Goal: Task Accomplishment & Management: Contribute content

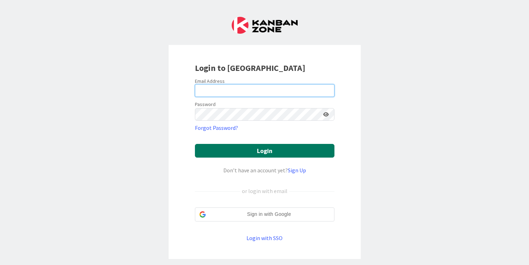
type input "[PERSON_NAME][EMAIL_ADDRESS][DOMAIN_NAME]"
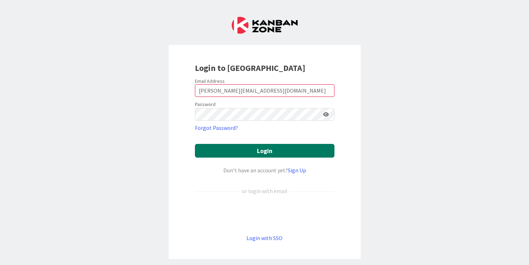
click at [238, 150] on button "Login" at bounding box center [265, 151] width 140 height 14
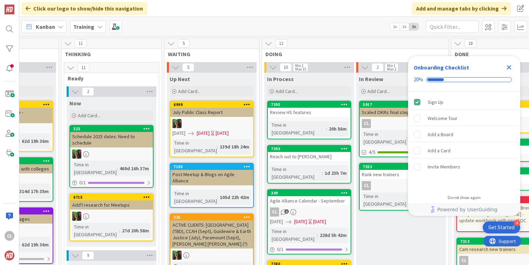
click at [509, 68] on icon "Close Checklist" at bounding box center [509, 67] width 5 height 5
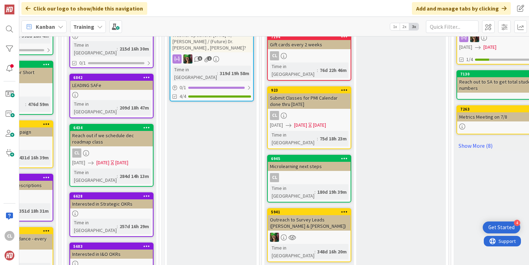
scroll to position [329, 248]
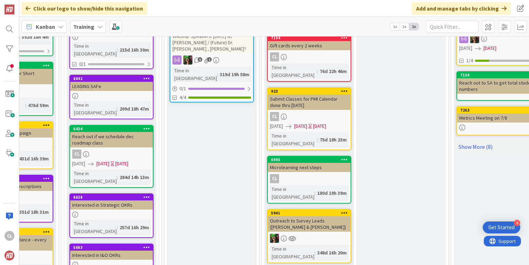
click at [323, 174] on div "CL" at bounding box center [309, 178] width 83 height 9
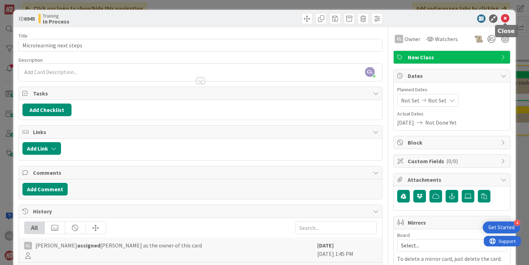
click at [506, 20] on icon at bounding box center [505, 18] width 8 height 8
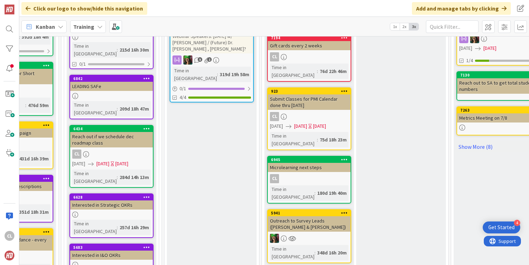
click at [95, 25] on div "Training" at bounding box center [88, 26] width 36 height 13
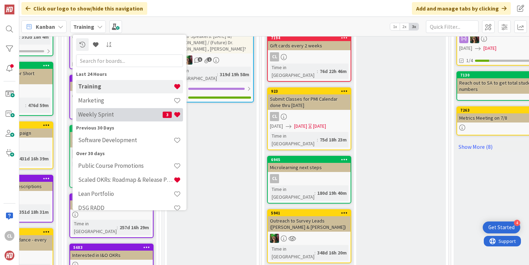
click at [101, 113] on h4 "Weekly Sprint" at bounding box center [120, 114] width 85 height 7
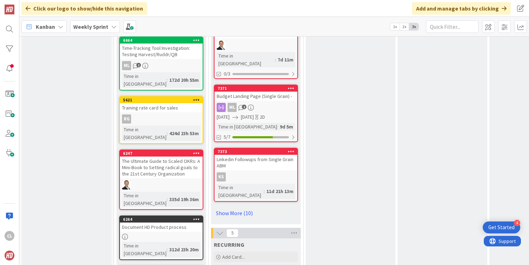
scroll to position [622, 0]
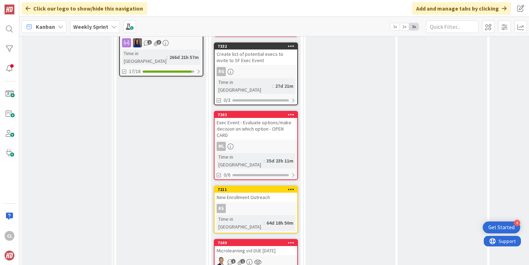
scroll to position [1131, 0]
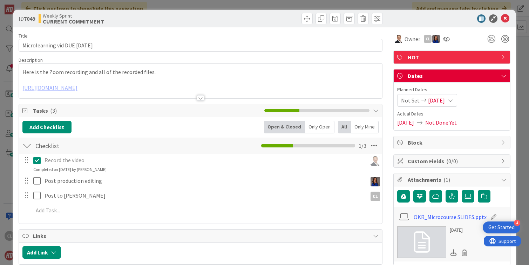
click at [216, 90] on div at bounding box center [201, 89] width 364 height 18
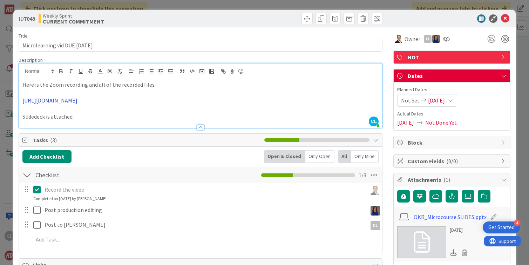
click at [78, 103] on link "[URL][DOMAIN_NAME]" at bounding box center [49, 100] width 55 height 7
click at [195, 121] on link "[URL][DOMAIN_NAME]" at bounding box center [174, 121] width 48 height 9
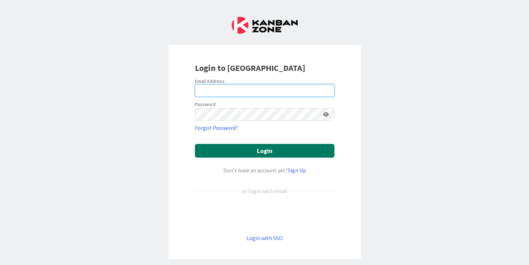
type input "[PERSON_NAME][EMAIL_ADDRESS][DOMAIN_NAME]"
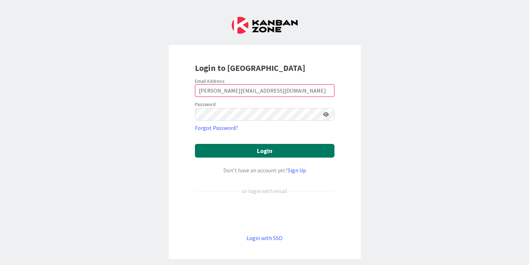
click at [270, 150] on button "Login" at bounding box center [265, 151] width 140 height 14
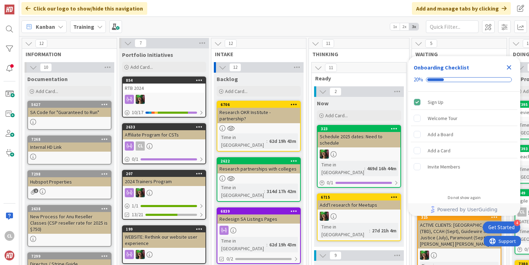
click at [510, 65] on icon "Close Checklist" at bounding box center [509, 67] width 8 height 8
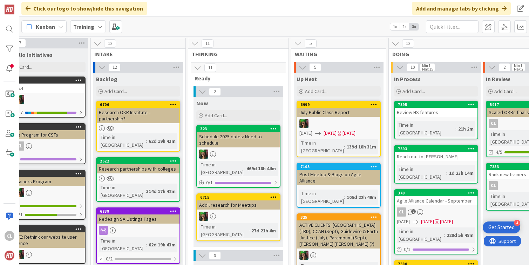
scroll to position [0, 123]
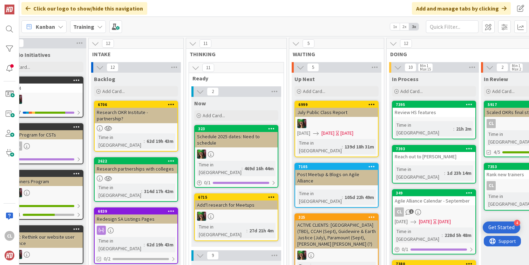
click at [86, 28] on b "Training" at bounding box center [83, 26] width 21 height 7
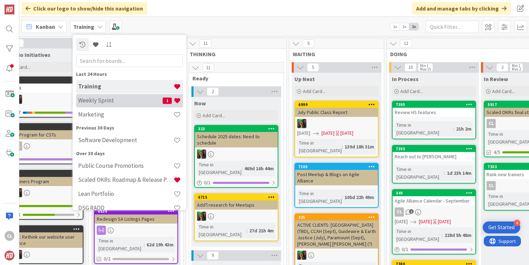
click at [102, 99] on h4 "Weekly Sprint" at bounding box center [120, 100] width 85 height 7
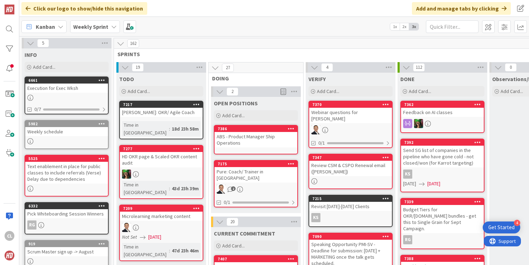
click at [241, 65] on div "27" at bounding box center [256, 67] width 95 height 11
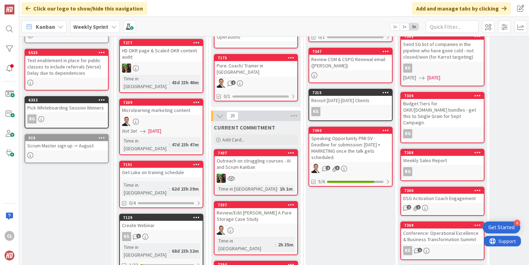
scroll to position [111, 0]
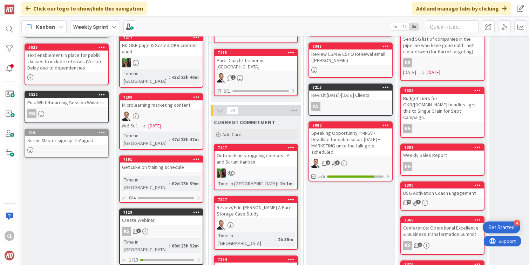
click at [254, 156] on div "Outreach on struggling courses - AI and Scrum Kanban" at bounding box center [256, 158] width 83 height 15
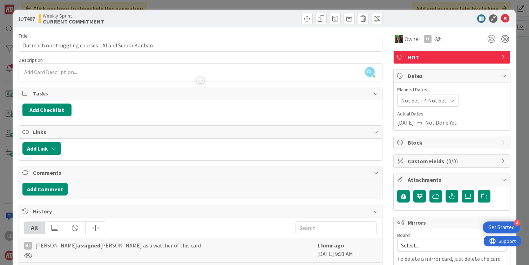
click at [127, 73] on div "CL Cameron Louie just joined" at bounding box center [201, 72] width 364 height 18
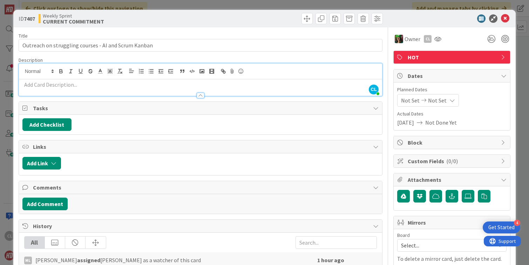
click at [191, 55] on div "Title 52 / 128 Outreach on struggling courses - AI and Scrum Kanban Description…" at bounding box center [201, 187] width 364 height 321
click at [188, 34] on div "Title 52 / 128" at bounding box center [201, 36] width 364 height 6
click at [504, 16] on icon at bounding box center [505, 18] width 8 height 8
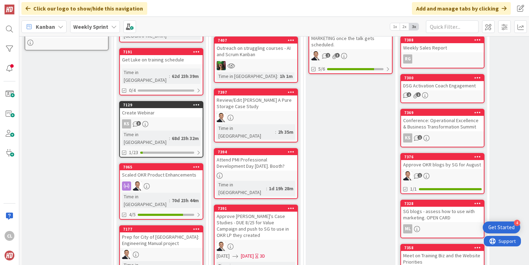
scroll to position [219, 0]
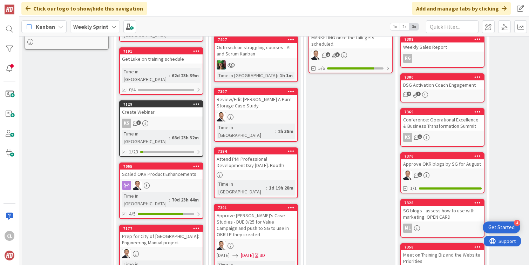
click at [241, 154] on div "Attend PMI Professional Development Day [DATE]. Booth?" at bounding box center [256, 161] width 83 height 15
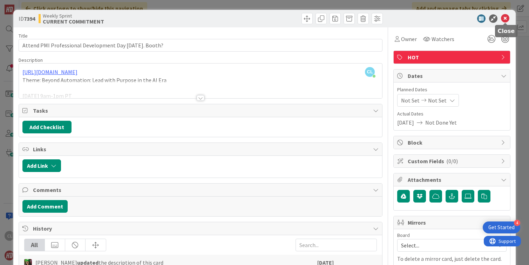
click at [507, 20] on icon at bounding box center [505, 18] width 8 height 8
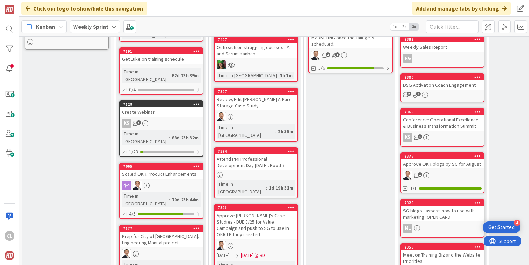
click at [257, 154] on div "Attend PMI Professional Development Day [DATE]. Booth?" at bounding box center [256, 161] width 83 height 15
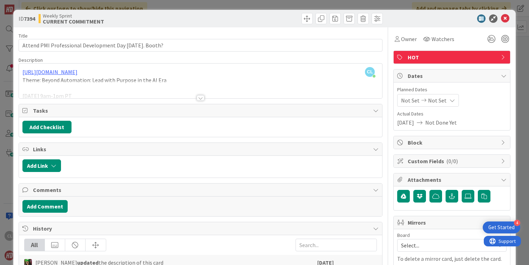
click at [180, 89] on div at bounding box center [201, 89] width 364 height 18
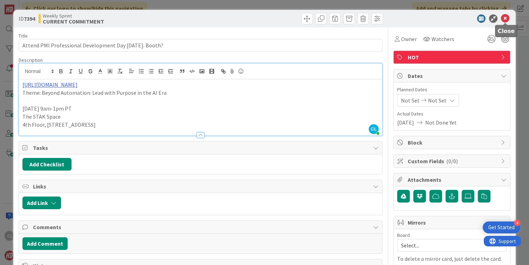
click at [505, 18] on icon at bounding box center [505, 18] width 8 height 8
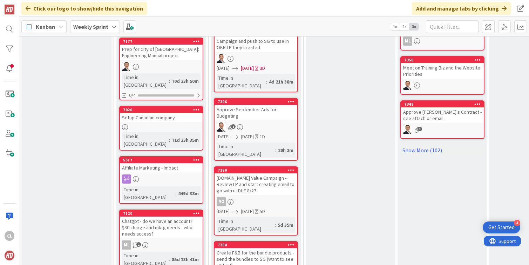
scroll to position [411, 0]
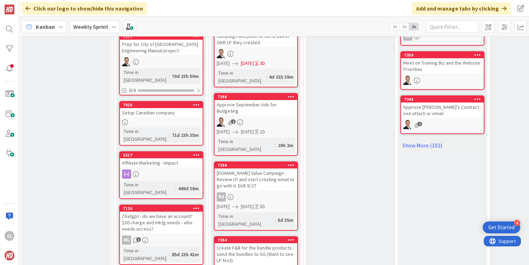
click at [252, 168] on div "[DOMAIN_NAME] Value Campaign - Review LP and start creating email to go with it…" at bounding box center [256, 179] width 83 height 22
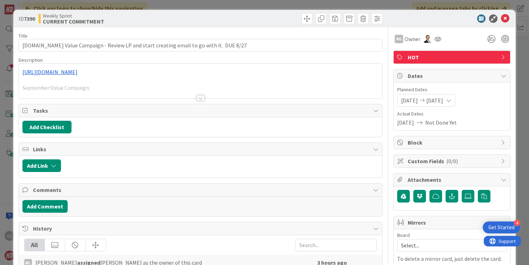
click at [206, 90] on div at bounding box center [201, 89] width 364 height 18
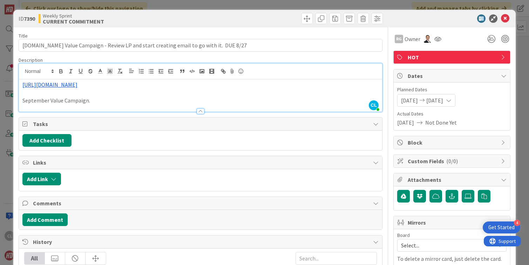
click at [78, 83] on link "https://hyperdriveagile.com/explore/okr-solution" at bounding box center [49, 84] width 55 height 7
click at [83, 97] on link "https://hyperdriveagile.com/explore/okr-solution" at bounding box center [62, 98] width 48 height 9
click at [506, 15] on icon at bounding box center [505, 18] width 8 height 8
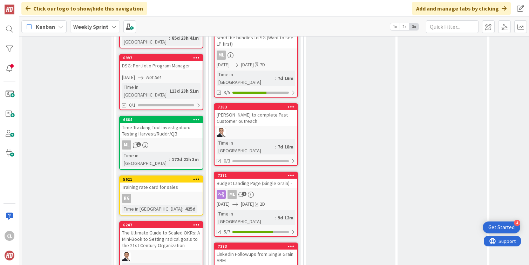
scroll to position [628, 0]
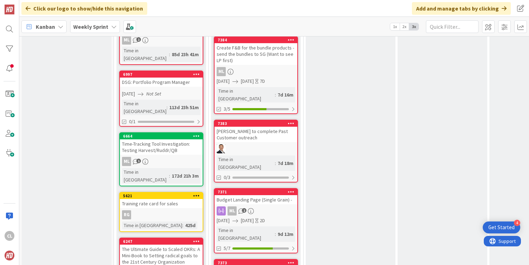
click at [277, 195] on div "Budget Landing Page (Single Grain) -" at bounding box center [256, 199] width 83 height 9
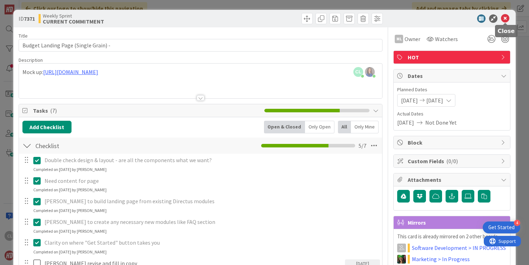
click at [501, 19] on icon at bounding box center [505, 18] width 8 height 8
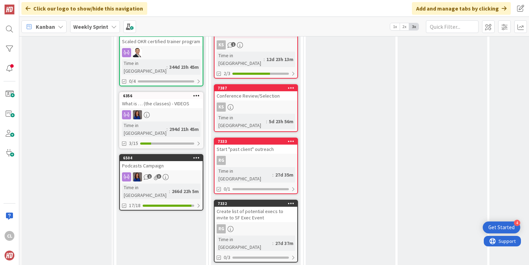
scroll to position [998, 0]
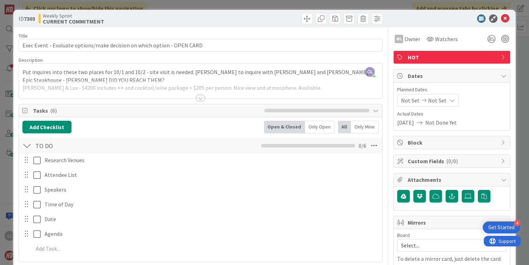
click at [166, 86] on div at bounding box center [201, 89] width 364 height 18
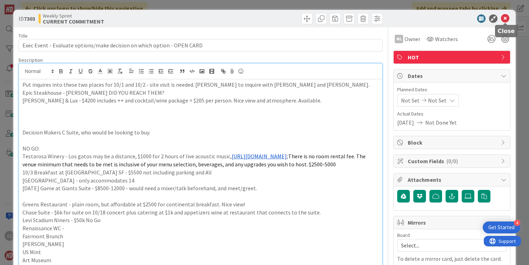
click at [506, 16] on icon at bounding box center [505, 18] width 8 height 8
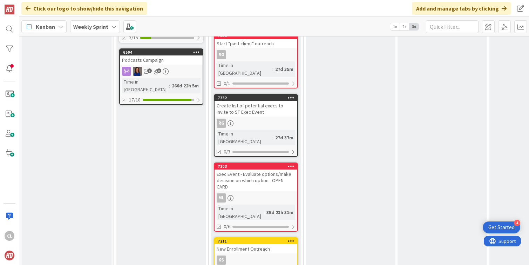
scroll to position [1104, 0]
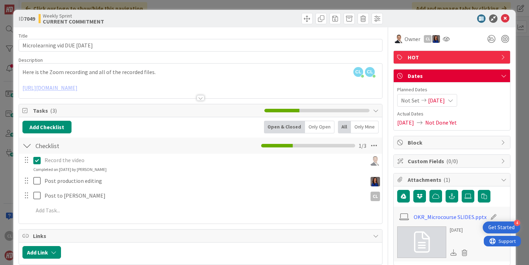
click at [207, 76] on div "CL Cameron Louie just joined CL Cameron Louie joined 20 m ago Here is the Zoom …" at bounding box center [201, 80] width 364 height 35
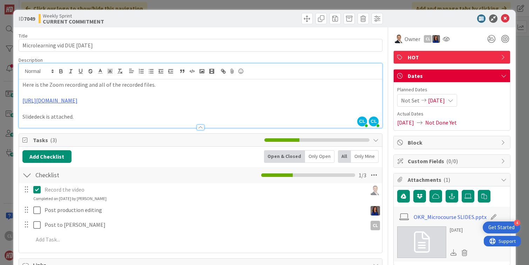
drag, startPoint x: 126, startPoint y: 109, endPoint x: 16, endPoint y: 100, distance: 110.1
click at [45, 92] on p at bounding box center [200, 93] width 357 height 8
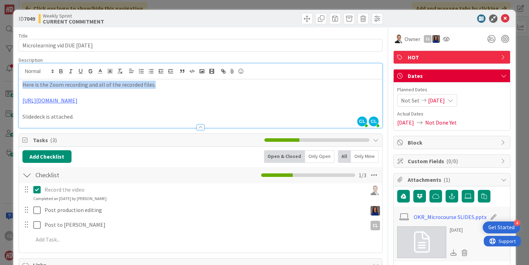
drag, startPoint x: 153, startPoint y: 85, endPoint x: 24, endPoint y: 83, distance: 129.1
click at [23, 83] on p "Here is the Zoom recording and all of the recorded files." at bounding box center [200, 85] width 357 height 8
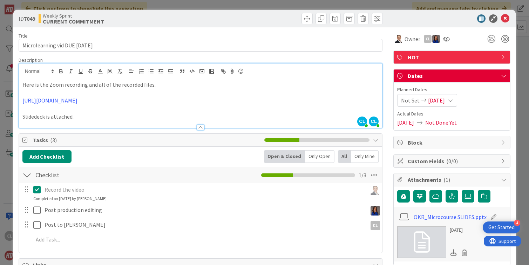
click at [64, 90] on p at bounding box center [200, 93] width 357 height 8
drag, startPoint x: 165, startPoint y: 86, endPoint x: 110, endPoint y: 84, distance: 55.4
click at [110, 84] on p "Here is the Zoom recording and all of the recorded files." at bounding box center [200, 85] width 357 height 8
click at [146, 82] on p "Here is the Zoom recording and all of the recorded files." at bounding box center [200, 85] width 357 height 8
click at [160, 84] on p "Here is the Zoom recording and all of the recorded files." at bounding box center [200, 85] width 357 height 8
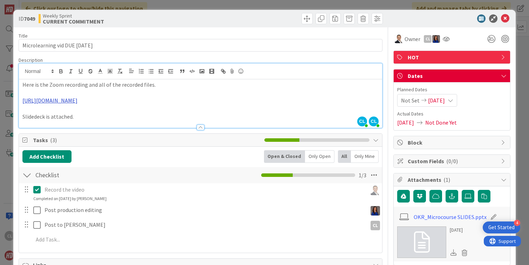
drag, startPoint x: 132, startPoint y: 110, endPoint x: 44, endPoint y: 100, distance: 88.9
click at [43, 100] on p "[URL][DOMAIN_NAME]" at bounding box center [200, 100] width 357 height 8
click at [74, 88] on p "Here is the Zoom recording and all of the recorded files." at bounding box center [200, 85] width 357 height 8
click at [249, 88] on p "Here is the Zoom recording and all of the recorded files." at bounding box center [200, 85] width 357 height 8
click at [78, 101] on link "[URL][DOMAIN_NAME]" at bounding box center [49, 100] width 55 height 7
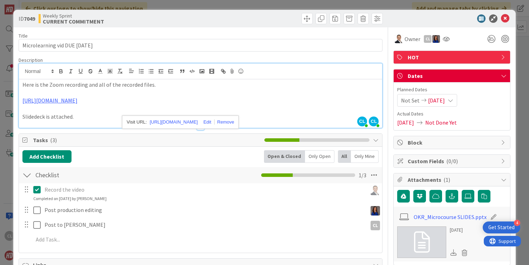
click at [195, 86] on p "Here is the Zoom recording and all of the recorded files." at bounding box center [200, 85] width 357 height 8
click at [121, 121] on p "Slidedeck is attached." at bounding box center [200, 117] width 357 height 8
click at [79, 88] on p "Here is the Zoom recording and all of the recorded files." at bounding box center [200, 85] width 357 height 8
drag, startPoint x: 157, startPoint y: 87, endPoint x: 17, endPoint y: 89, distance: 140.3
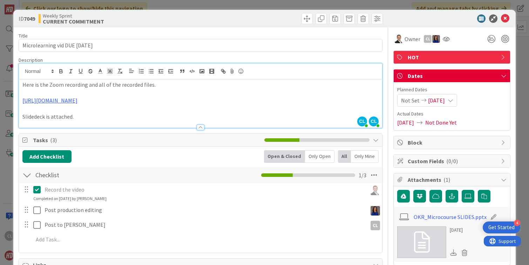
click at [35, 88] on p "Here is the Zoom recording and all of the recorded files." at bounding box center [200, 85] width 357 height 8
click at [164, 88] on p "Here is the Zoom recording and all of the recorded files." at bounding box center [200, 85] width 357 height 8
click at [99, 121] on p "Slidedeck is attached." at bounding box center [200, 117] width 357 height 8
click at [506, 19] on icon at bounding box center [505, 18] width 8 height 8
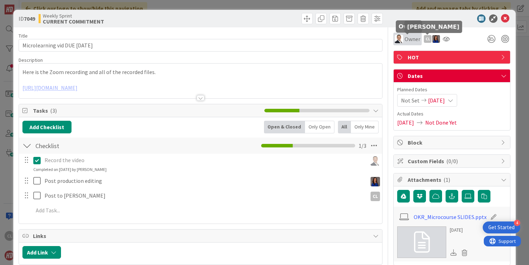
click at [407, 38] on span "Owner" at bounding box center [413, 39] width 16 height 8
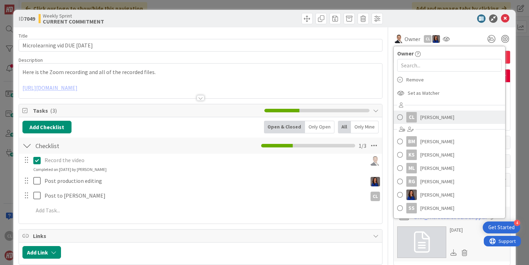
click at [420, 123] on link "CL Cameron Louie" at bounding box center [450, 116] width 112 height 13
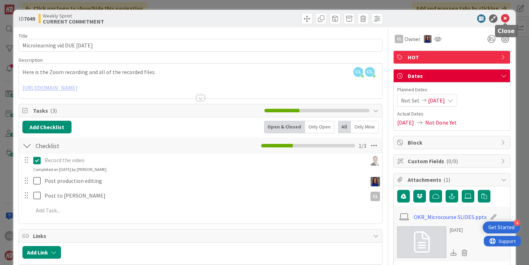
click at [502, 19] on icon at bounding box center [505, 18] width 8 height 8
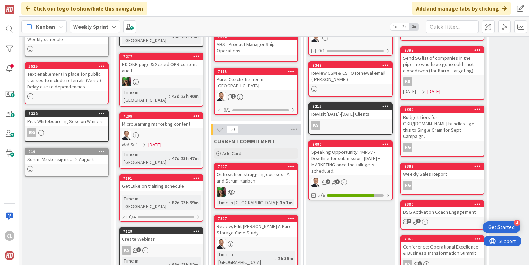
scroll to position [88, 0]
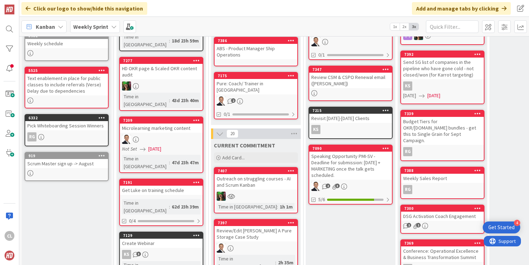
click at [220, 130] on icon at bounding box center [220, 134] width 8 height 8
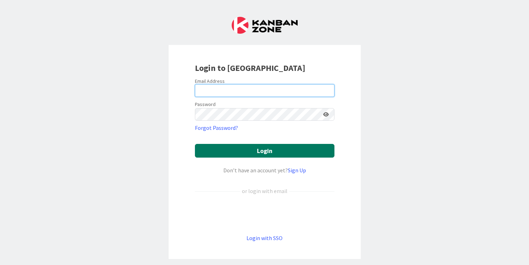
type input "[PERSON_NAME][EMAIL_ADDRESS][DOMAIN_NAME]"
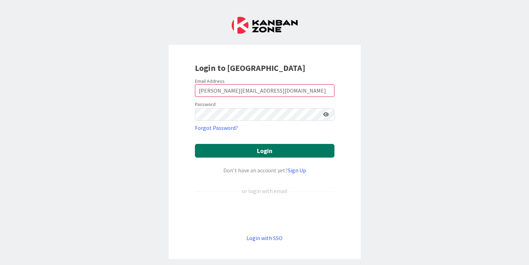
click at [270, 150] on button "Login" at bounding box center [265, 151] width 140 height 14
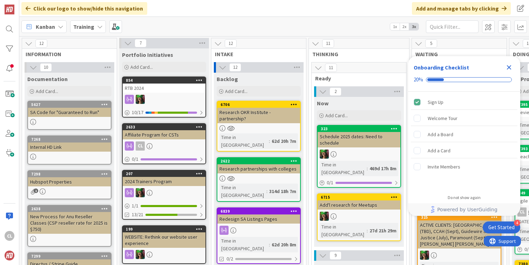
click at [85, 25] on b "Training" at bounding box center [83, 26] width 21 height 7
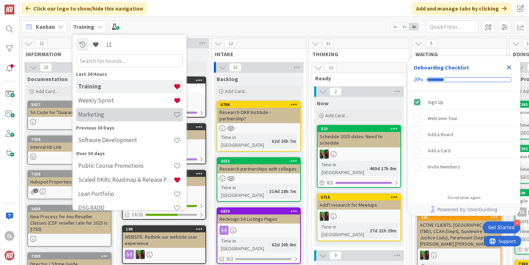
click at [96, 115] on h4 "Marketing" at bounding box center [125, 114] width 95 height 7
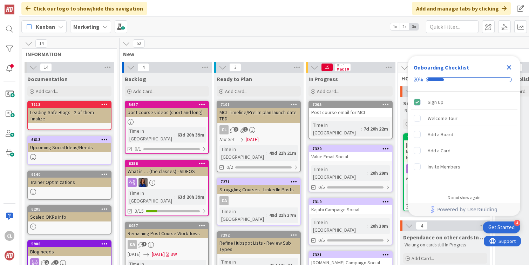
click at [512, 63] on div "Close Checklist" at bounding box center [509, 67] width 11 height 11
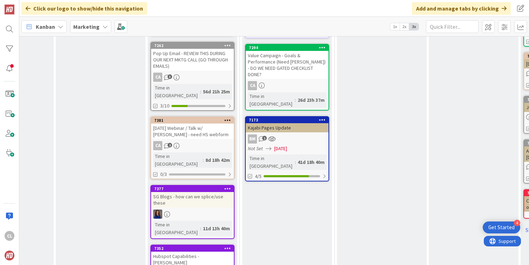
scroll to position [469, 158]
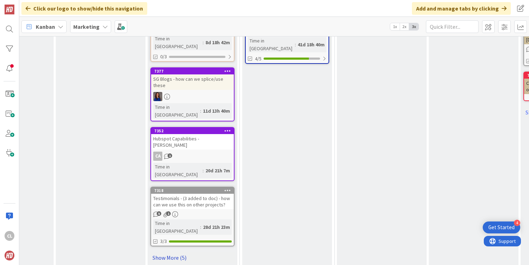
click at [176, 252] on link "Show More (5)" at bounding box center [192, 257] width 84 height 11
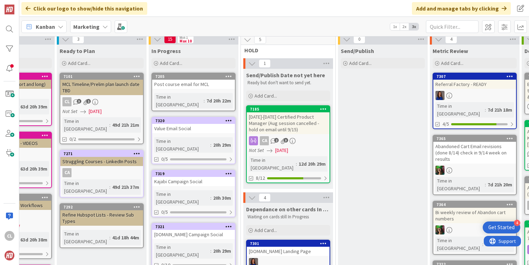
scroll to position [27, 157]
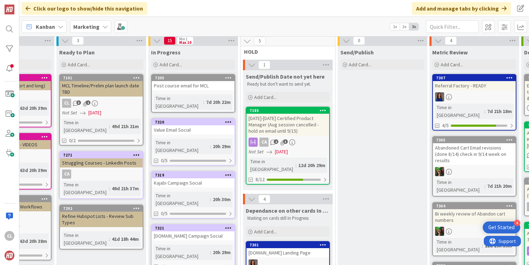
click at [194, 125] on div "Value Email Social" at bounding box center [193, 129] width 83 height 9
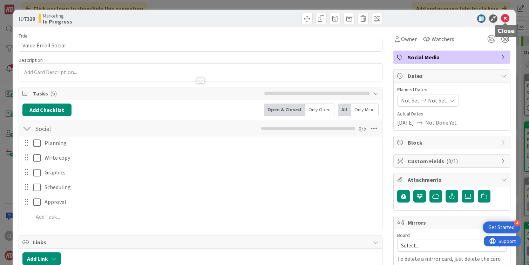
click at [504, 20] on icon at bounding box center [505, 18] width 8 height 8
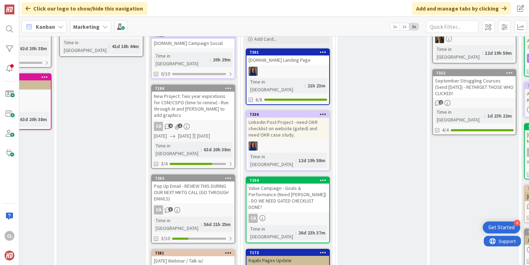
click at [197, 181] on div "Pop Up Email - REVIEW THIS DURING OUR NEXT MKTG CALL (GO THROUGH EMAILS)" at bounding box center [193, 192] width 83 height 22
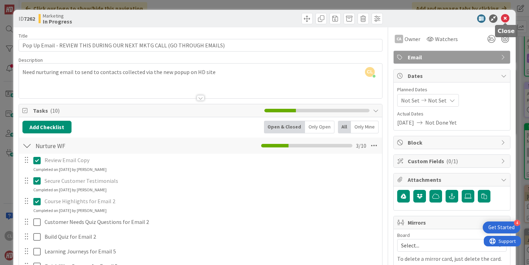
click at [503, 19] on icon at bounding box center [505, 18] width 8 height 8
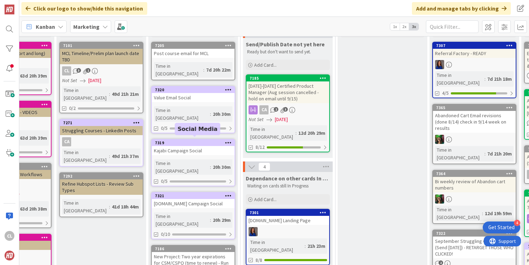
scroll to position [0, 157]
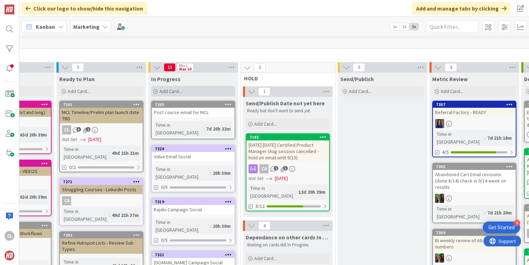
click at [192, 89] on div "Add Card..." at bounding box center [193, 91] width 84 height 11
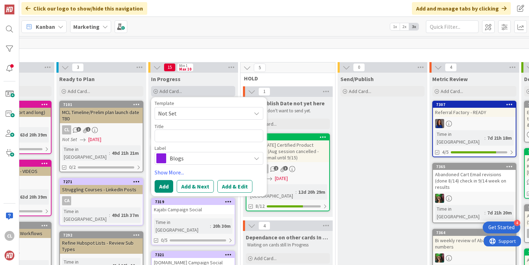
type textarea "x"
type textarea "A"
type textarea "x"
type textarea "Ad"
type textarea "x"
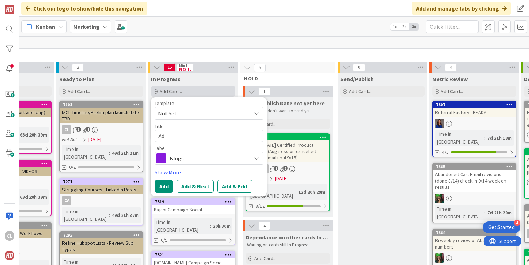
type textarea "Add"
type textarea "x"
type textarea "Add"
type textarea "x"
type textarea "Add l"
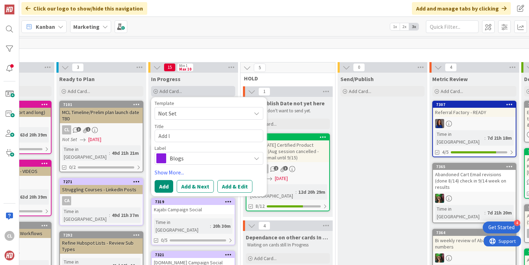
type textarea "x"
type textarea "Add lan"
type textarea "x"
type textarea "Add lang"
type textarea "x"
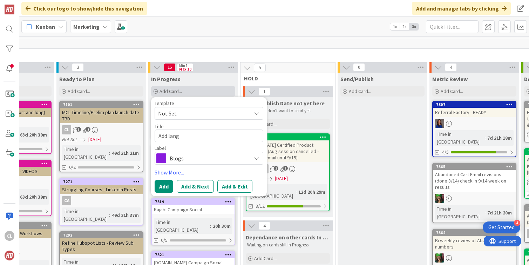
type textarea "Add langu"
type textarea "x"
type textarea "Add langua"
type textarea "x"
type textarea "Add languag"
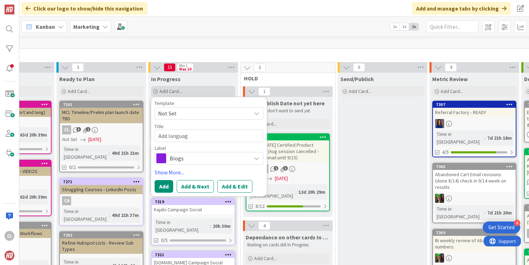
type textarea "x"
type textarea "Add language"
type textarea "x"
type textarea "Add language"
type textarea "x"
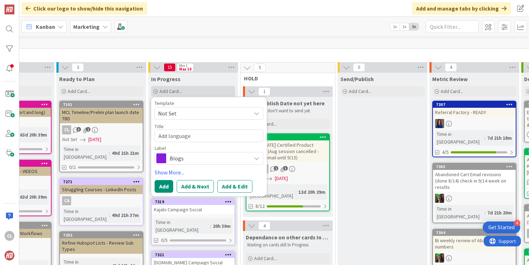
type textarea "Add language f"
type textarea "x"
type textarea "Add language fo"
type textarea "x"
type textarea "Add language for"
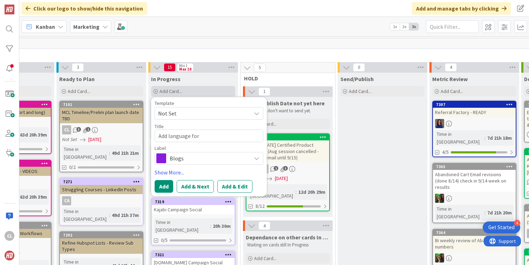
type textarea "x"
type textarea "Add language for"
type textarea "x"
type textarea "Add language for r"
type textarea "x"
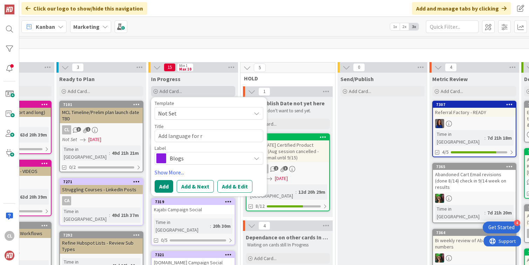
type textarea "Add language for re"
type textarea "x"
type textarea "Add language for res"
type textarea "x"
type textarea "Add language for rest"
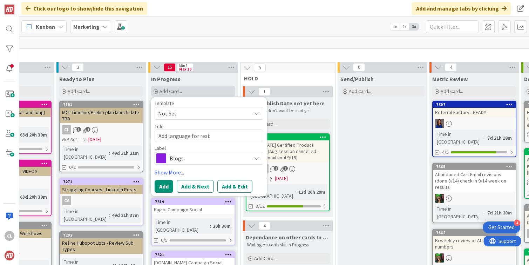
type textarea "x"
type textarea "Add language for restr"
type textarea "x"
type textarea "Add language for restri"
type textarea "x"
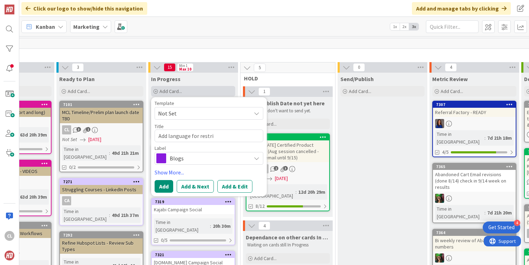
type textarea "Add language for restric"
type textarea "x"
type textarea "Add language for restrict"
type textarea "x"
type textarea "Add language for restricti"
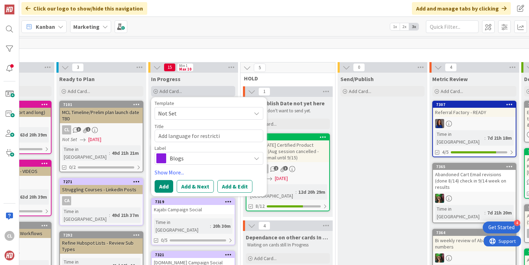
type textarea "x"
type textarea "Add language for restrictio"
type textarea "x"
type textarea "Add language for restriction"
type textarea "x"
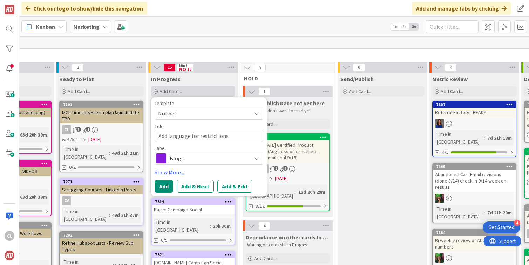
type textarea "Add language for restrictions"
type textarea "x"
type textarea "Add language for restrictions o"
type textarea "x"
type textarea "Add language for restrictions on"
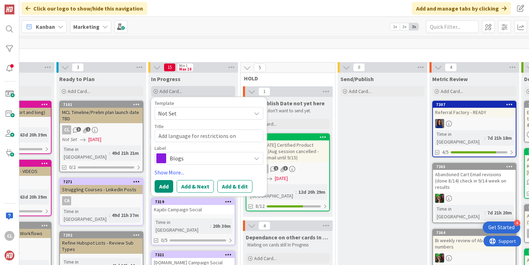
type textarea "x"
type textarea "Add language for restrictions on"
type textarea "x"
type textarea "Add language for restrictions on A"
type textarea "x"
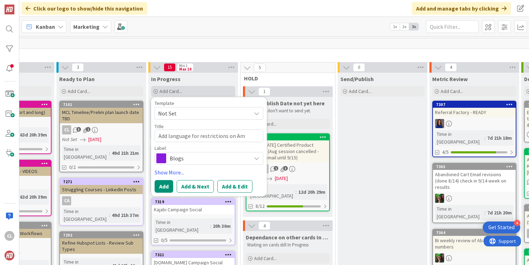
type textarea "Add language for restrictions on Ama"
type textarea "x"
type textarea "Add language for restrictions on Amaz"
type textarea "x"
type textarea "Add language for restrictions on Amazo"
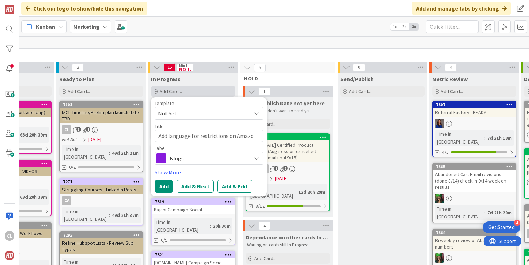
type textarea "x"
type textarea "Add language for restrictions on Amazon"
type textarea "x"
type textarea "Add language for restrictions on Amazon"
type textarea "x"
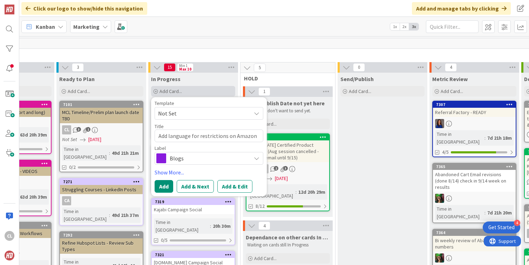
type textarea "Add language for restrictions on Amazon c"
type textarea "x"
type textarea "Add language for restrictions on Amazon ca"
type textarea "x"
type textarea "Add language for restrictions on Amazon car"
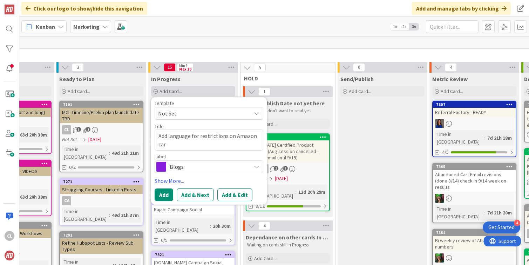
type textarea "x"
type textarea "Add language for restrictions on Amazon card"
type textarea "x"
type textarea "Add language for restrictions on Amazon cards"
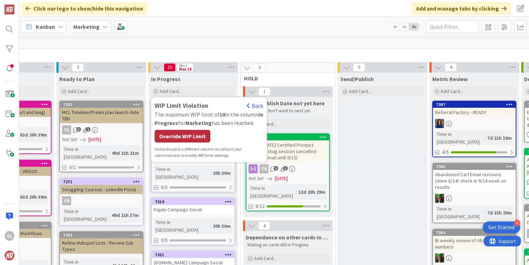
click at [181, 136] on div "Override WIP Limit" at bounding box center [183, 136] width 56 height 13
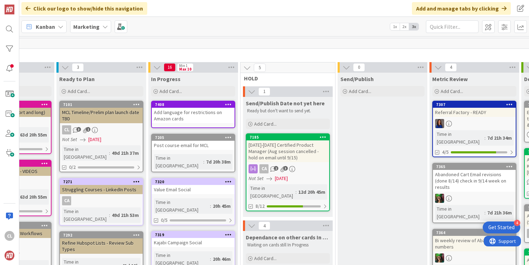
click at [96, 25] on b "Marketing" at bounding box center [86, 26] width 26 height 7
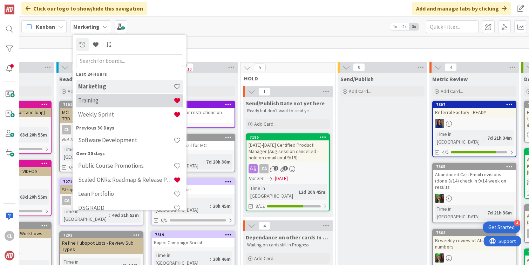
click at [96, 105] on div "Training" at bounding box center [129, 100] width 107 height 13
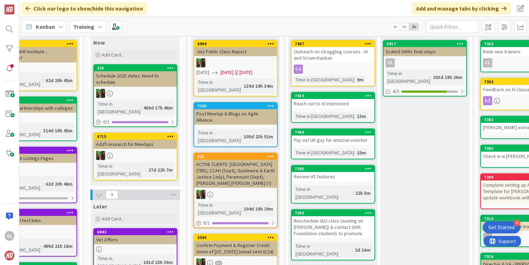
scroll to position [55, 224]
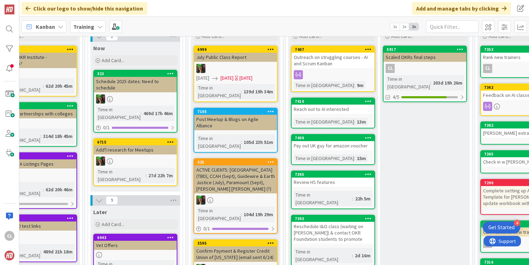
click at [343, 150] on div "Pay out UK guy for amazon voucher" at bounding box center [333, 145] width 83 height 9
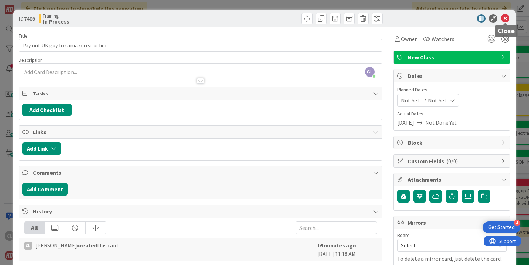
click at [509, 16] on icon at bounding box center [505, 18] width 8 height 8
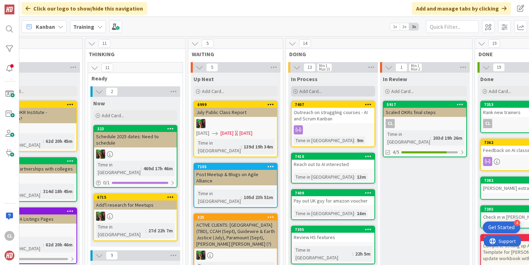
click at [317, 90] on span "Add Card..." at bounding box center [311, 91] width 22 height 6
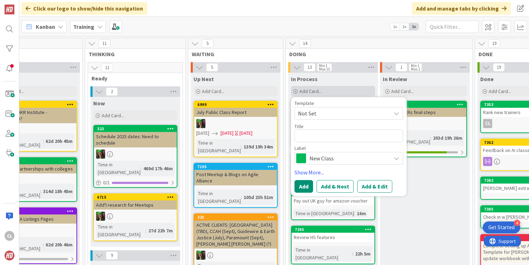
type textarea "x"
type textarea "H"
type textarea "x"
type textarea "L"
type textarea "x"
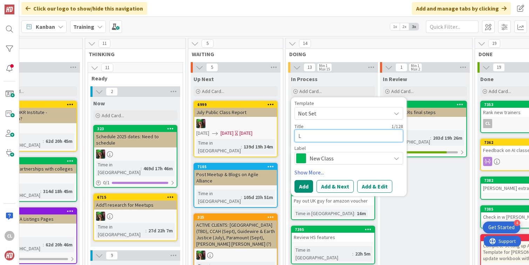
type textarea "Li"
type textarea "x"
type textarea "Lis"
type textarea "x"
type textarea "List"
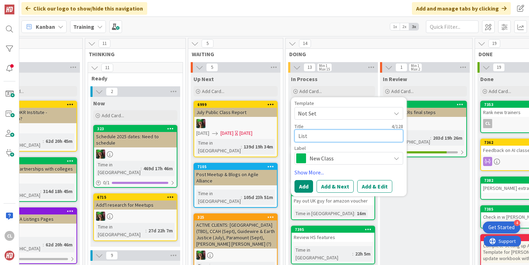
type textarea "x"
type textarea "List of"
type textarea "x"
type textarea "List of"
type textarea "x"
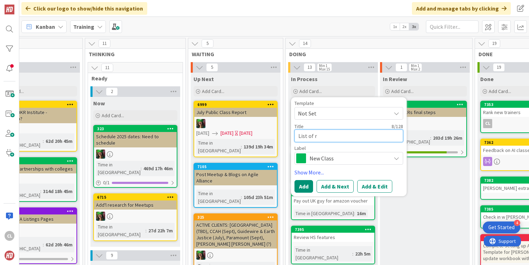
type textarea "List of re"
type textarea "x"
type textarea "List of ref"
type textarea "x"
type textarea "List of refu"
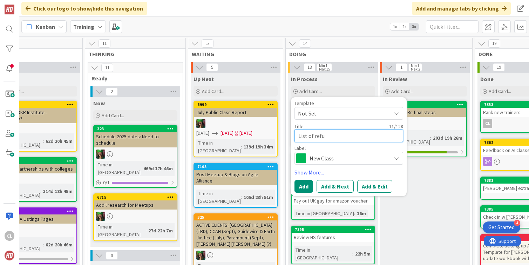
type textarea "x"
type textarea "List of refun"
type textarea "x"
type textarea "List of refund"
type textarea "x"
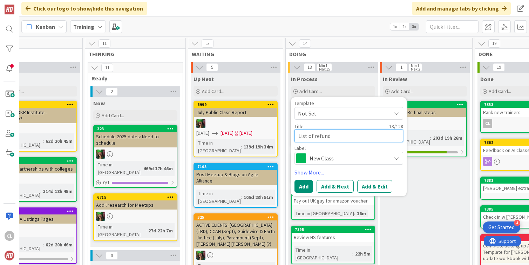
type textarea "List of refunds"
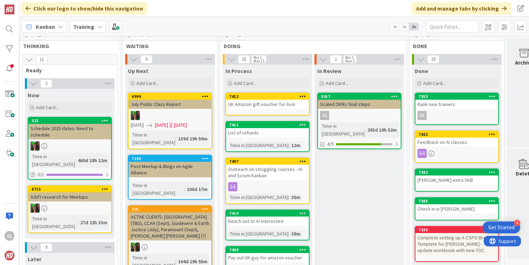
scroll to position [8, 304]
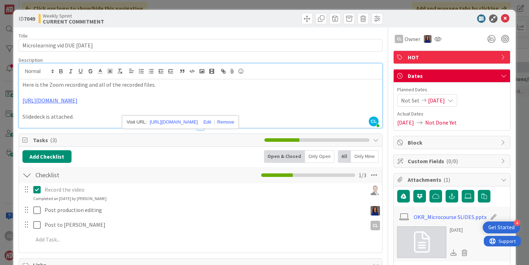
scroll to position [1131, 0]
click at [508, 20] on icon at bounding box center [505, 18] width 8 height 8
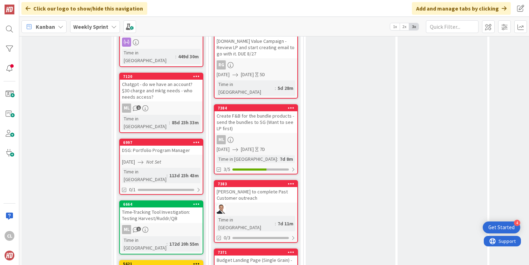
click at [111, 25] on icon at bounding box center [114, 27] width 6 height 6
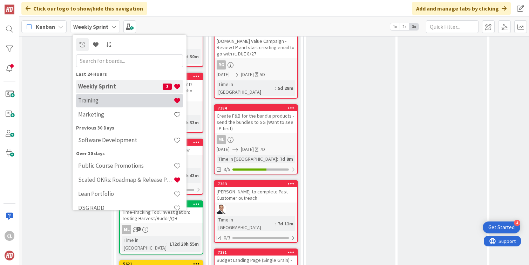
click at [108, 104] on h4 "Training" at bounding box center [125, 100] width 95 height 7
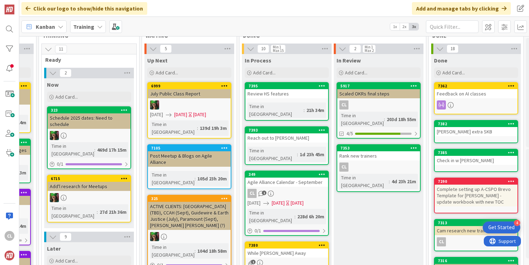
scroll to position [19, 304]
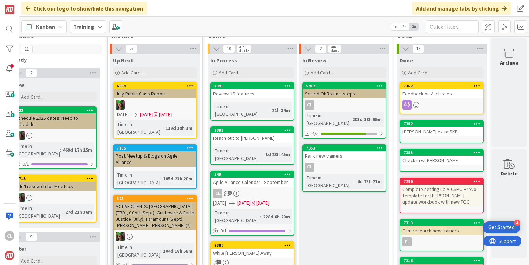
click at [250, 133] on div "Reach out to [PERSON_NAME]" at bounding box center [252, 137] width 83 height 9
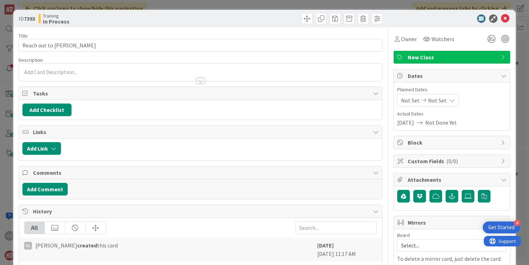
click at [503, 23] on div "ID 7393 Training In Process" at bounding box center [264, 19] width 503 height 18
click at [506, 20] on icon at bounding box center [505, 18] width 8 height 8
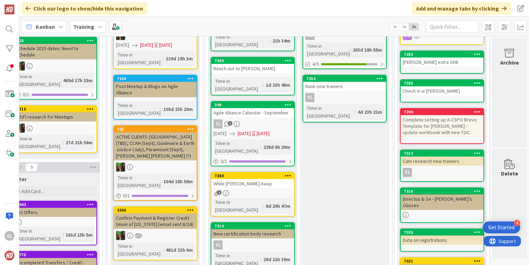
scroll to position [0, 304]
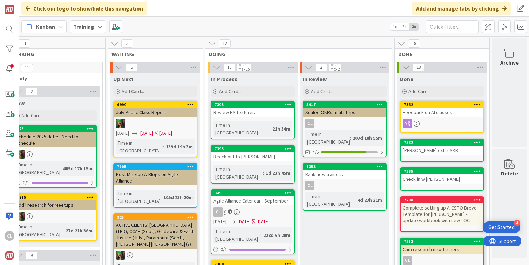
click at [243, 152] on div "Reach out to [PERSON_NAME]" at bounding box center [252, 156] width 83 height 9
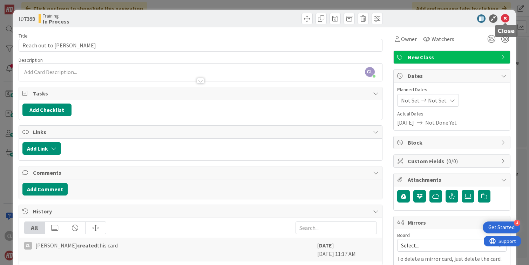
click at [507, 19] on icon at bounding box center [505, 18] width 8 height 8
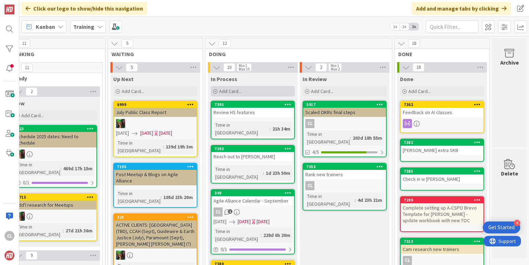
click at [224, 90] on span "Add Card..." at bounding box center [230, 91] width 22 height 6
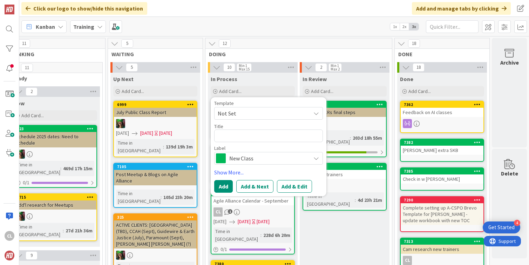
click at [244, 112] on span "Not Set" at bounding box center [262, 113] width 88 height 9
click at [253, 99] on div "Template Not Set Not Set Add Card Templates Title 0 / 128 Label New Class Show …" at bounding box center [269, 146] width 116 height 99
click at [257, 114] on span "Not Set" at bounding box center [262, 113] width 88 height 9
click at [262, 102] on div "Template" at bounding box center [268, 103] width 109 height 5
click at [250, 140] on textarea at bounding box center [268, 135] width 109 height 13
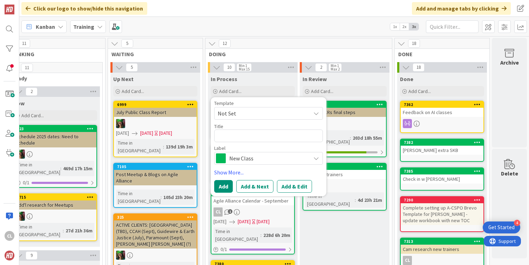
click at [238, 161] on span "New Class" at bounding box center [268, 158] width 78 height 10
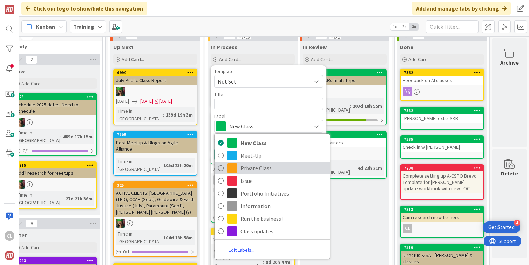
scroll to position [36, 304]
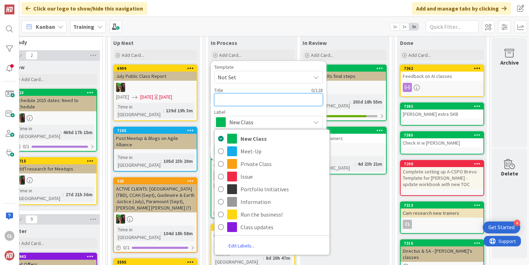
click at [247, 102] on textarea at bounding box center [268, 99] width 109 height 13
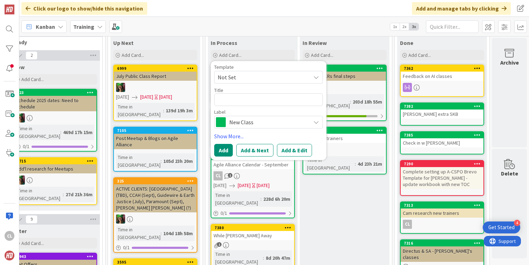
click at [248, 81] on span "Not Set" at bounding box center [262, 77] width 88 height 9
click at [260, 66] on div "Template" at bounding box center [268, 67] width 109 height 5
click at [250, 126] on span "New Class" at bounding box center [268, 122] width 78 height 10
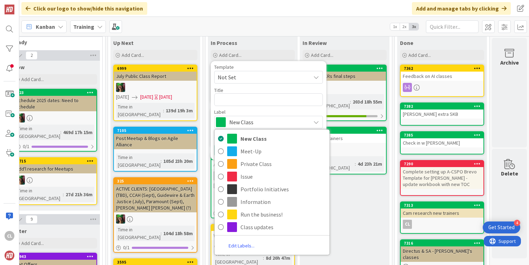
click at [259, 114] on div "Label" at bounding box center [268, 111] width 109 height 5
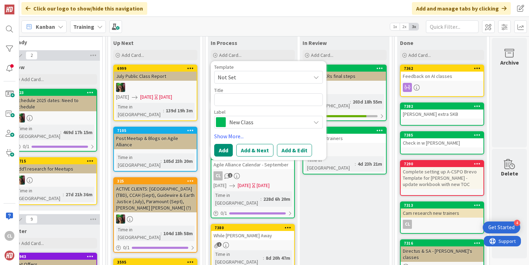
click at [254, 89] on div "Title 0 / 128" at bounding box center [268, 90] width 109 height 6
click at [250, 101] on textarea at bounding box center [268, 99] width 109 height 13
type textarea "x"
type textarea "B"
type textarea "x"
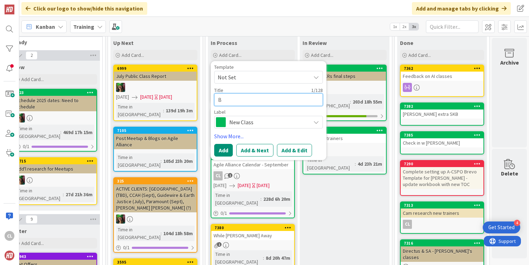
type textarea "Br"
type textarea "x"
type textarea "Bri"
type textarea "x"
type textarea "Br"
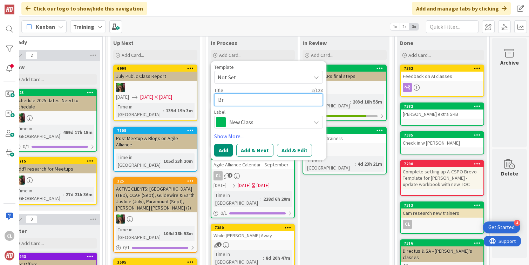
type textarea "x"
type textarea "B"
type textarea "x"
type textarea "T"
click at [238, 101] on textarea at bounding box center [268, 99] width 109 height 13
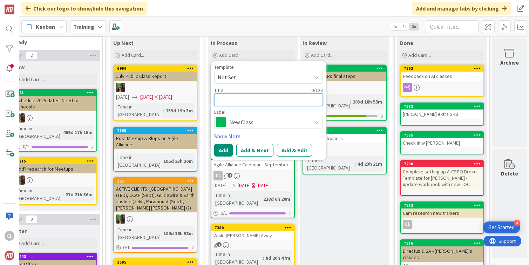
click at [257, 96] on textarea at bounding box center [268, 99] width 109 height 13
click at [276, 20] on div "Kanban Training 1x 2x 3x" at bounding box center [274, 26] width 510 height 19
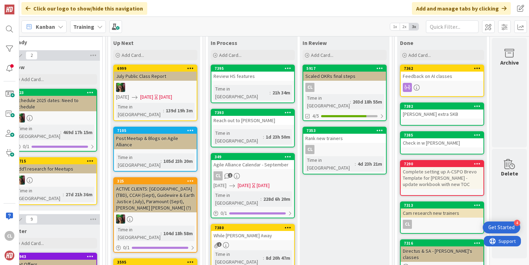
scroll to position [0, 304]
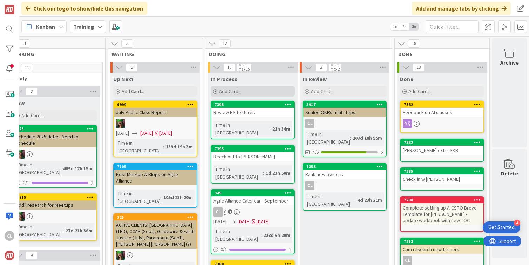
click at [253, 90] on div "Add Card..." at bounding box center [253, 91] width 84 height 11
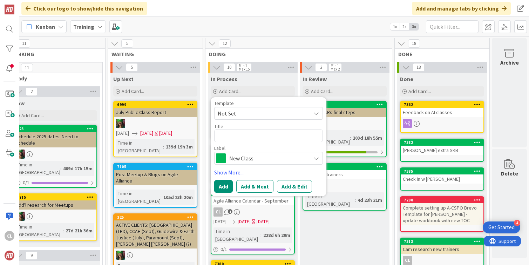
click at [275, 55] on span "DOING" at bounding box center [296, 54] width 174 height 7
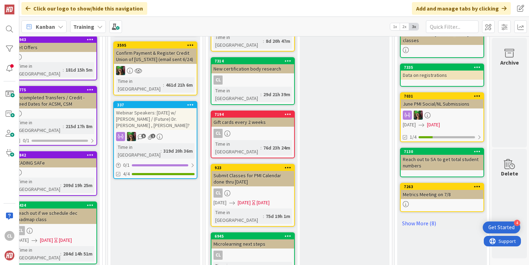
scroll to position [251, 304]
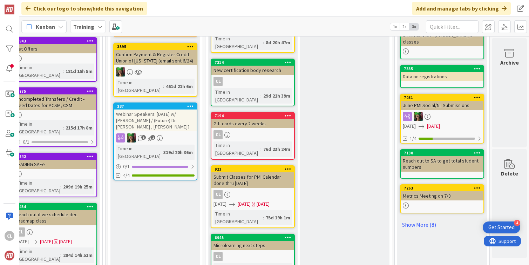
click at [253, 172] on div "Submit Classes for PMI Calendar done thru [DATE]" at bounding box center [252, 179] width 83 height 15
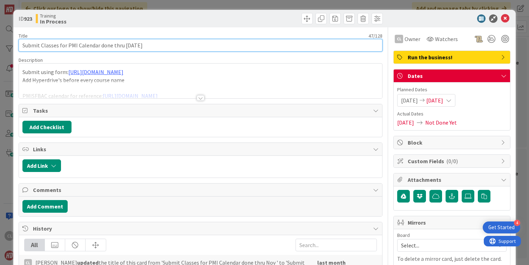
click at [153, 44] on input "Submit Classes for PMI Calendar done thru [DATE]" at bounding box center [201, 45] width 364 height 13
type input "Submit Classes for PMI Calendar done thru [DATE] -> finish thru Dec"
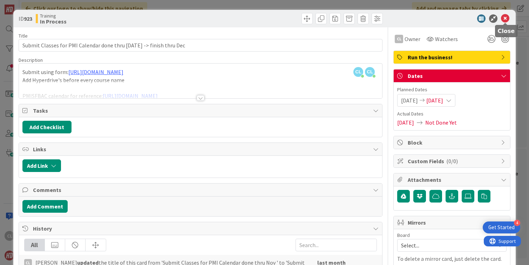
click at [509, 14] on icon at bounding box center [505, 18] width 8 height 8
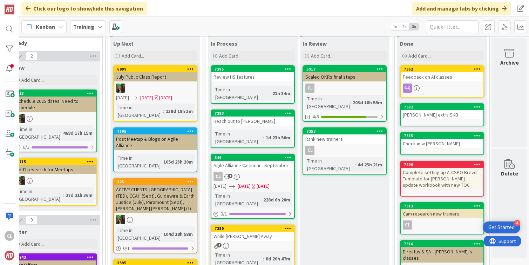
scroll to position [0, 304]
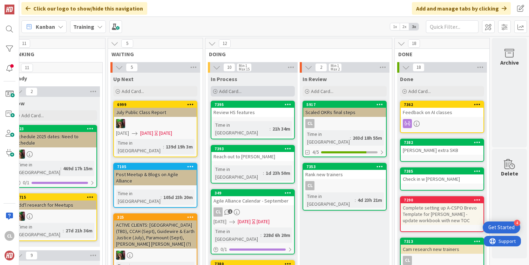
click at [240, 90] on span "Add Card..." at bounding box center [230, 91] width 22 height 6
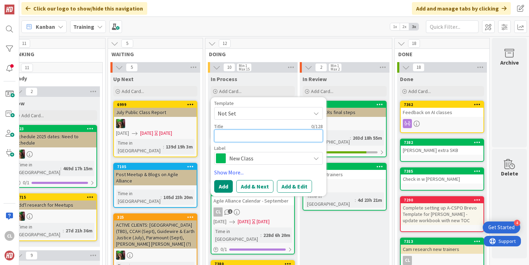
type textarea "x"
type textarea "P"
type textarea "x"
type textarea "Pa"
type textarea "x"
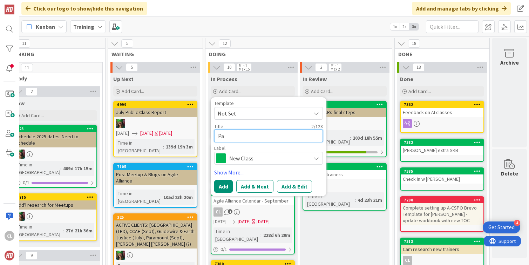
type textarea "Pay"
type textarea "x"
type textarea "Pay"
type textarea "x"
type textarea "Pay o"
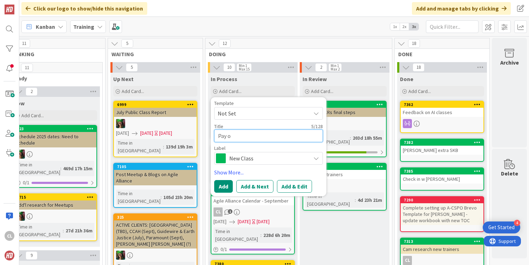
type textarea "x"
type textarea "Pay out"
type textarea "x"
type textarea "Pay out"
type textarea "x"
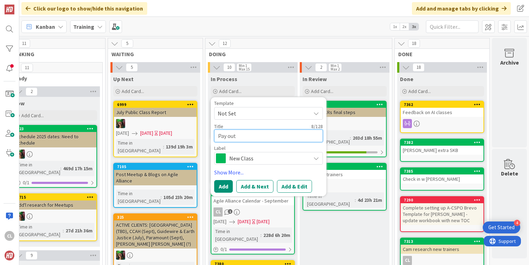
type textarea "Pay out U"
type textarea "x"
type textarea "Pay out UK"
type textarea "x"
type textarea "Pay out UK"
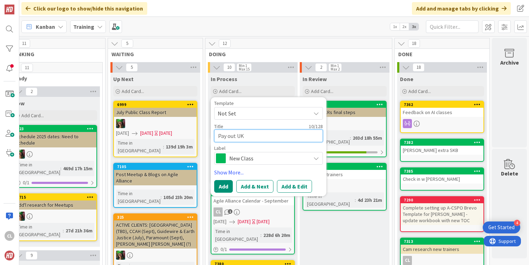
type textarea "x"
type textarea "Pay out UK g"
type textarea "x"
type textarea "Pay out UK gu"
type textarea "x"
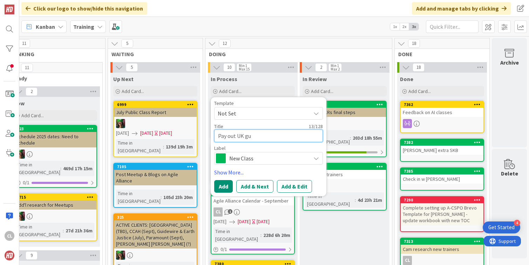
type textarea "Pay out UK guy"
type textarea "x"
type textarea "Pay out UK guy f"
type textarea "x"
type textarea "Pay out UK guy fo"
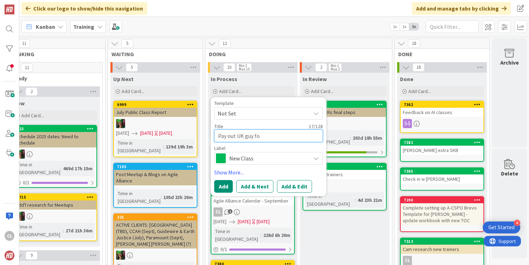
type textarea "x"
type textarea "Pay out UK guy for"
type textarea "x"
type textarea "Pay out UK guy for"
type textarea "x"
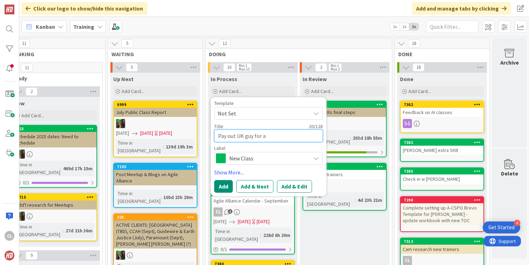
type textarea "Pay out UK guy for am"
type textarea "x"
type textarea "Pay out UK guy for ama"
type textarea "x"
type textarea "Pay out UK guy for amao"
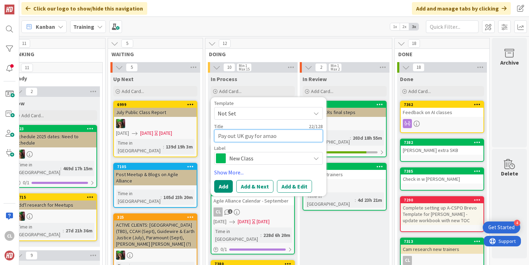
type textarea "x"
type textarea "Pay out UK guy for amaon"
type textarea "x"
type textarea "Pay out UK guy for amao"
type textarea "x"
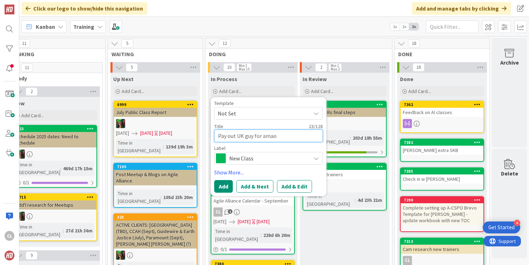
type textarea "Pay out UK guy for amaoz"
type textarea "x"
type textarea "Pay out UK guy for amao"
type textarea "x"
type textarea "Pay out UK guy for ama"
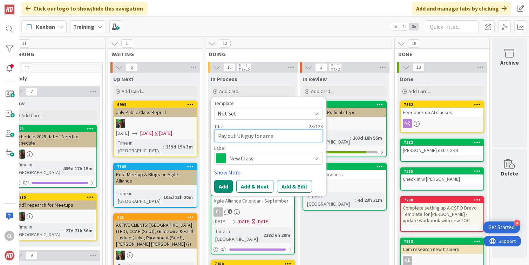
type textarea "x"
type textarea "Pay out UK guy for amaz"
type textarea "x"
type textarea "Pay out UK guy for amazo"
type textarea "x"
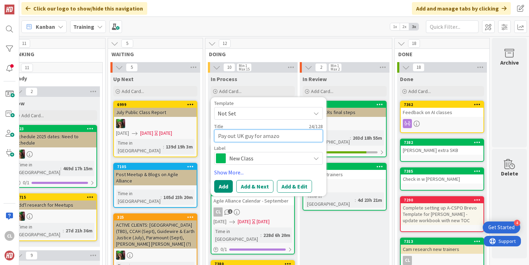
type textarea "Pay out UK guy for amazon"
type textarea "x"
type textarea "Pay out UK guy for amazon"
type textarea "x"
type textarea "Pay out UK guy for amazon v"
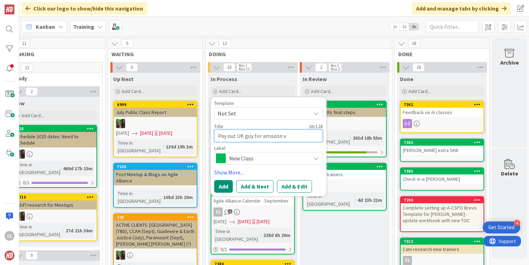
type textarea "x"
type textarea "Pay out UK guy for amazon vo"
type textarea "x"
type textarea "Pay out UK guy for amazon vou"
type textarea "x"
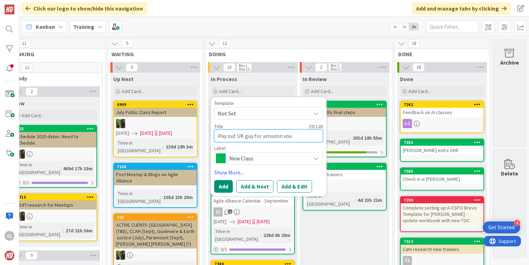
type textarea "Pay out UK guy for amazon vouc"
type textarea "x"
type textarea "Pay out UK guy for amazon vouch"
type textarea "x"
type textarea "Pay out UK guy for amazon vouche"
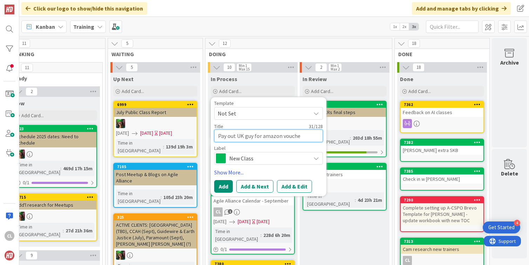
type textarea "x"
type textarea "Pay out UK guy for amazon voucher"
click at [216, 189] on button "Add" at bounding box center [223, 186] width 19 height 13
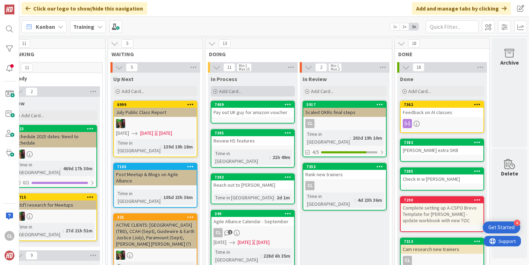
click at [243, 94] on div "Add Card..." at bounding box center [253, 91] width 84 height 11
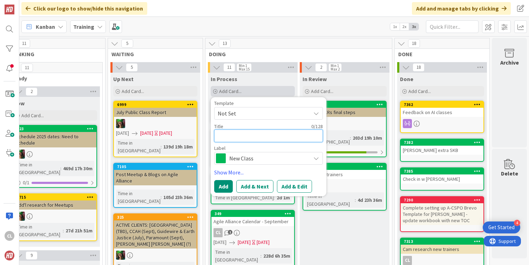
type textarea "x"
type textarea "R"
type textarea "x"
type textarea "Re"
type textarea "x"
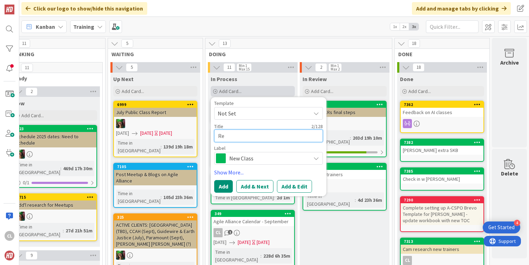
type textarea "Rea"
type textarea "x"
type textarea "Reac"
type textarea "x"
type textarea "Reach"
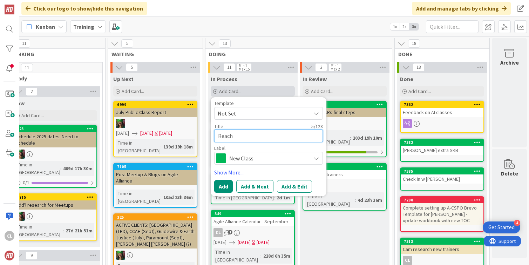
type textarea "x"
type textarea "Reach"
type textarea "x"
type textarea "Reach o"
type textarea "x"
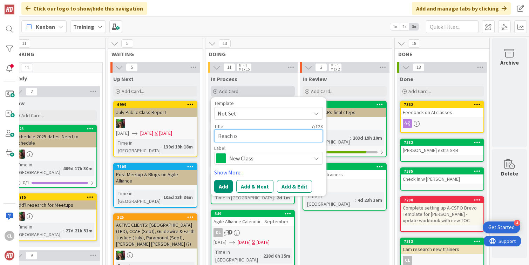
type textarea "Reach ou"
type textarea "x"
type textarea "Reach out"
type textarea "x"
type textarea "Reach out"
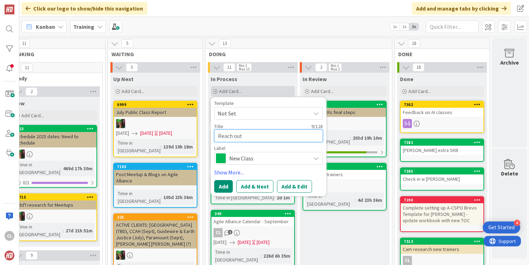
type textarea "x"
type textarea "Reach out t"
type textarea "x"
type textarea "Reach out to"
type textarea "x"
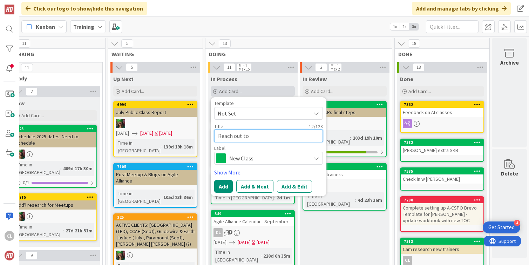
type textarea "Reach out to"
type textarea "x"
type textarea "Reach out to A"
type textarea "x"
type textarea "Reach out to AI"
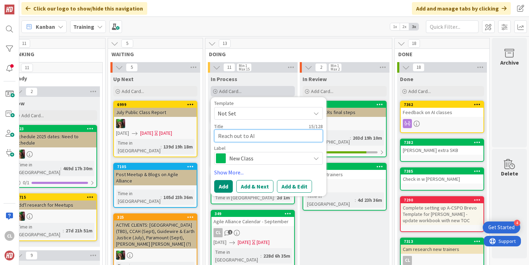
type textarea "x"
type textarea "Reach out to AI"
type textarea "x"
type textarea "Reach out to AI i"
type textarea "x"
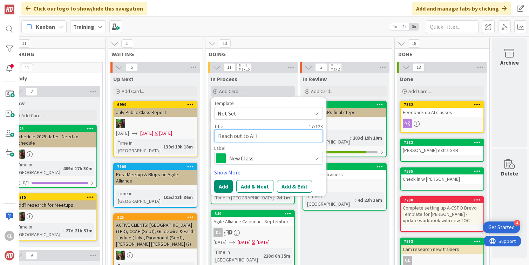
type textarea "Reach out to AI in"
type textarea "x"
type textarea "Reach out to AI int"
type textarea "x"
type textarea "Reach out to AI inter"
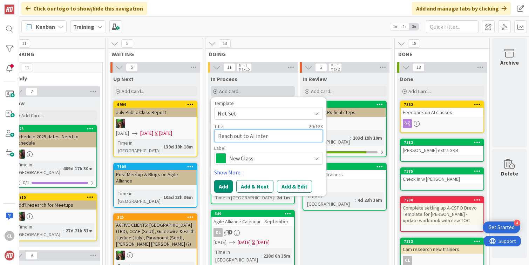
type textarea "x"
type textarea "Reach out to AI intere"
type textarea "x"
type textarea "Reach out to AI interes"
type textarea "x"
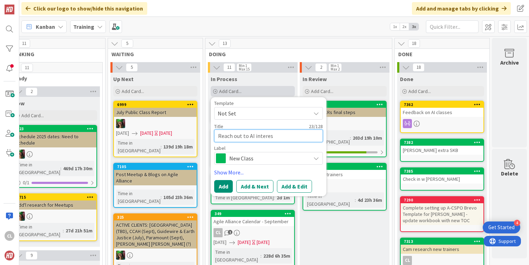
type textarea "Reach out to AI interest"
type textarea "x"
type textarea "Reach out to AI intereste"
type textarea "x"
type textarea "Reach out to AI interested"
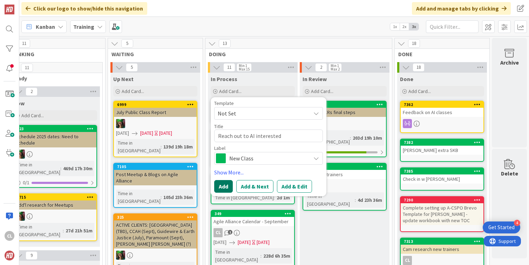
click at [220, 184] on button "Add" at bounding box center [223, 186] width 19 height 13
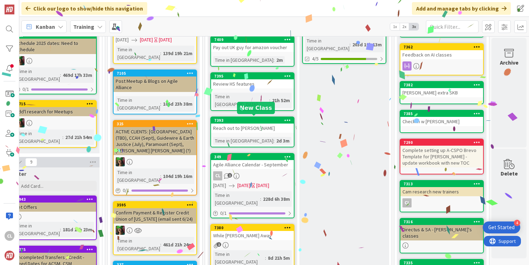
scroll to position [120, 304]
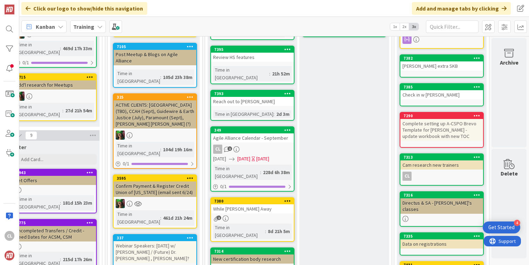
drag, startPoint x: 328, startPoint y: 179, endPoint x: 301, endPoint y: 0, distance: 180.1
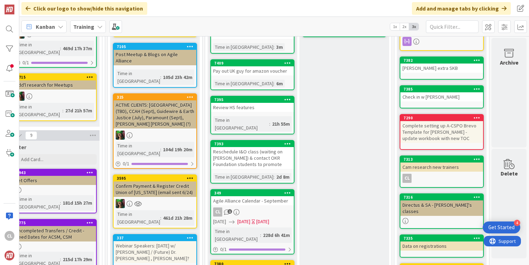
scroll to position [0, 304]
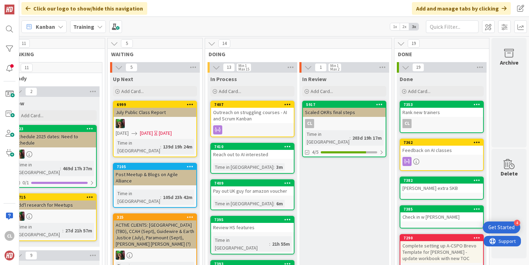
click at [241, 122] on div "Outreach on struggling courses - AI and Scrum Kanban" at bounding box center [252, 115] width 83 height 15
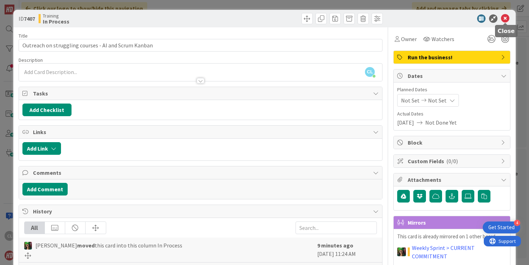
click at [502, 19] on icon at bounding box center [505, 18] width 8 height 8
